Goal: Information Seeking & Learning: Understand process/instructions

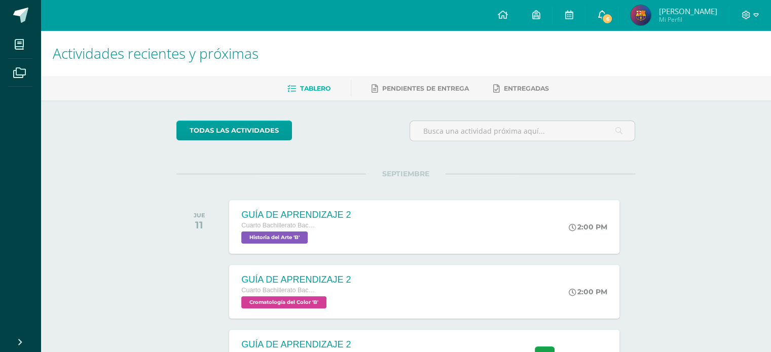
click at [599, 20] on span at bounding box center [602, 15] width 8 height 11
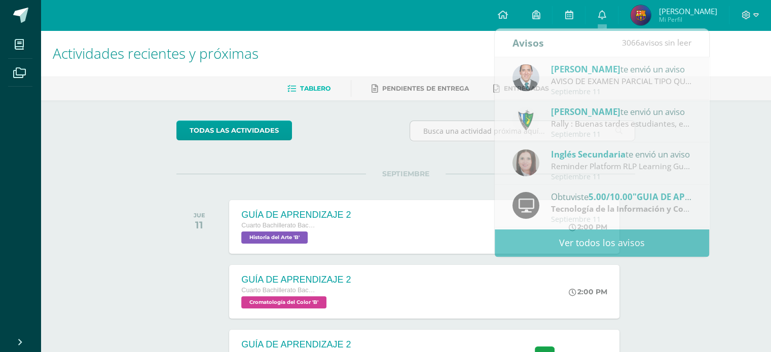
click at [740, 171] on div "Actividades recientes y próximas Tablero Pendientes de entrega Entregadas todas…" at bounding box center [406, 336] width 731 height 612
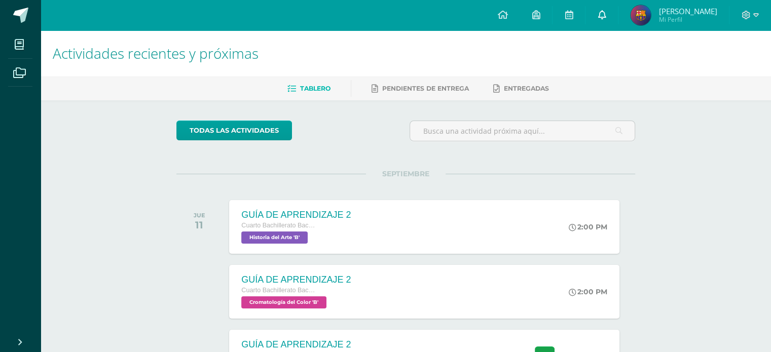
click at [610, 14] on link "0" at bounding box center [602, 15] width 32 height 30
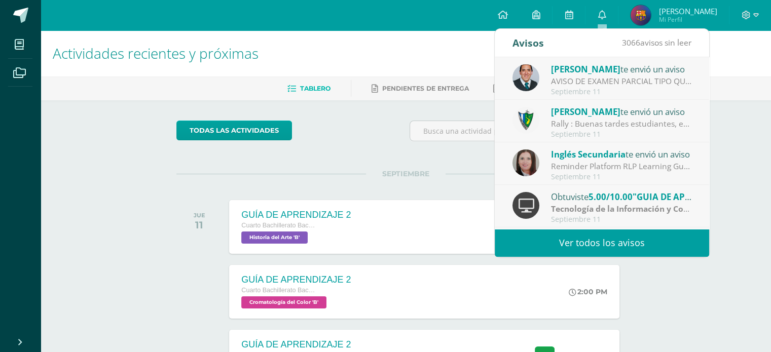
click at [640, 203] on div "Tecnología de la Información y Comunicación (TIC) | Zona" at bounding box center [621, 209] width 141 height 12
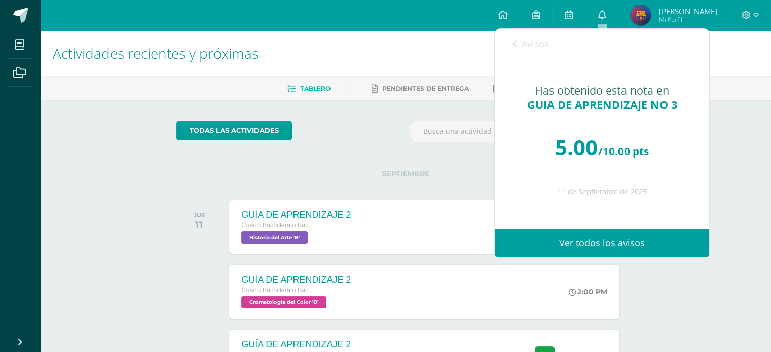
click at [730, 158] on div "Actividades recientes y próximas Tablero Pendientes de entrega Entregadas todas…" at bounding box center [406, 336] width 731 height 612
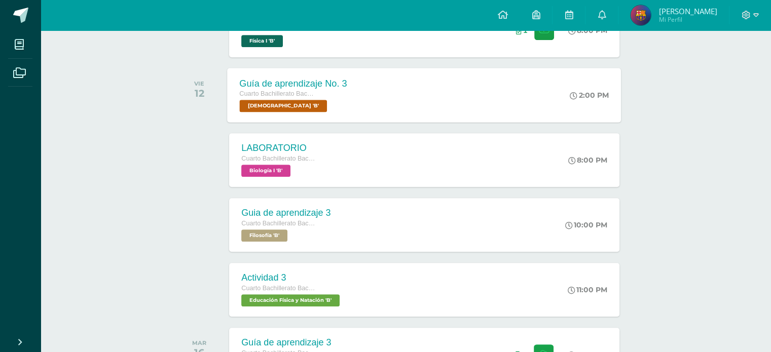
scroll to position [254, 0]
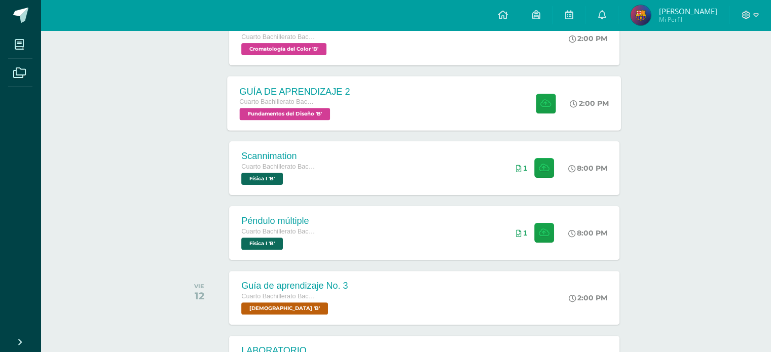
click at [513, 103] on div "GUÍA DE APRENDIZAJE 2 Cuarto Bachillerato Bachillerato en CCLL con Orientación …" at bounding box center [425, 103] width 394 height 54
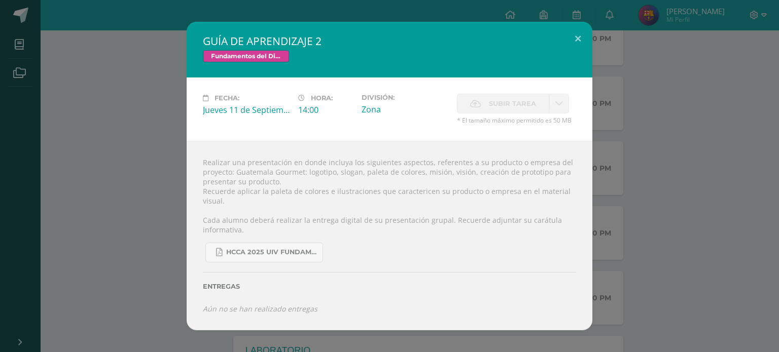
drag, startPoint x: 503, startPoint y: 92, endPoint x: 544, endPoint y: 64, distance: 48.9
click at [503, 92] on div "Fecha: [DATE] Hora: 14:00 División: Zona Subir tarea Cancelar" at bounding box center [390, 109] width 406 height 63
click at [580, 38] on button at bounding box center [577, 39] width 29 height 34
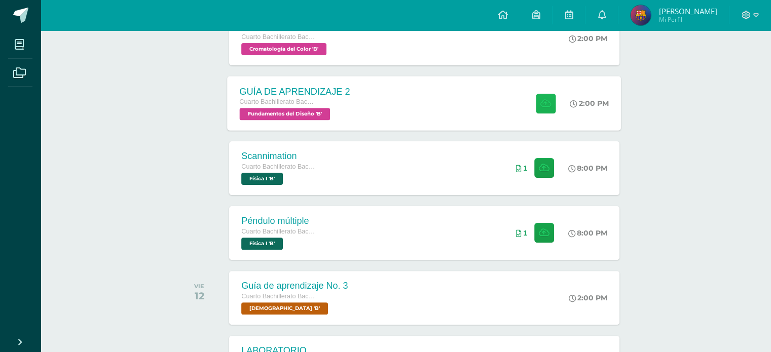
click at [543, 103] on icon at bounding box center [546, 103] width 11 height 9
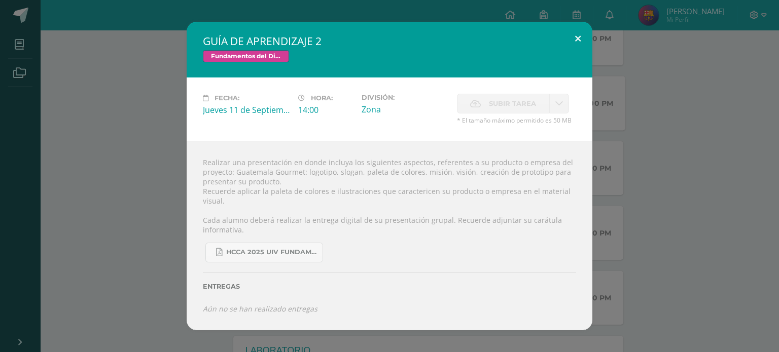
click at [579, 46] on button at bounding box center [577, 39] width 29 height 34
